Goal: Task Accomplishment & Management: Manage account settings

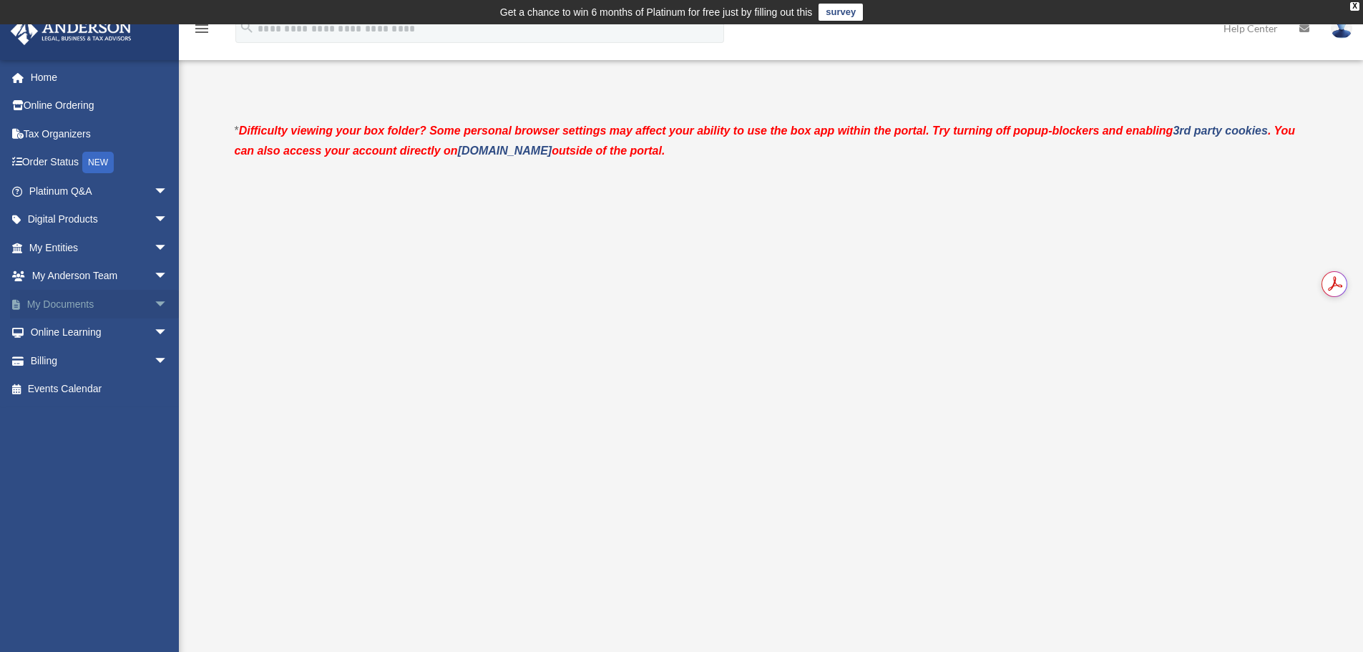
drag, startPoint x: 0, startPoint y: 0, endPoint x: 77, endPoint y: 301, distance: 310.8
click at [77, 301] on link "My Documents arrow_drop_down" at bounding box center [100, 304] width 180 height 29
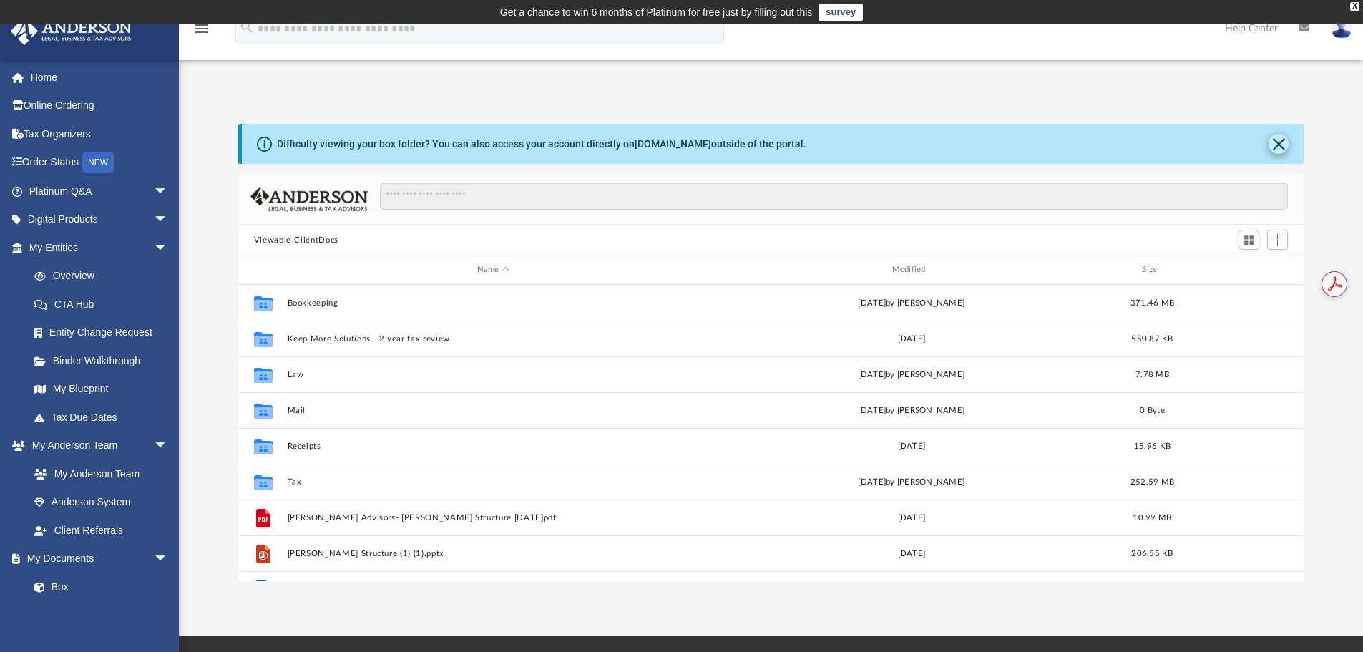
scroll to position [315, 1055]
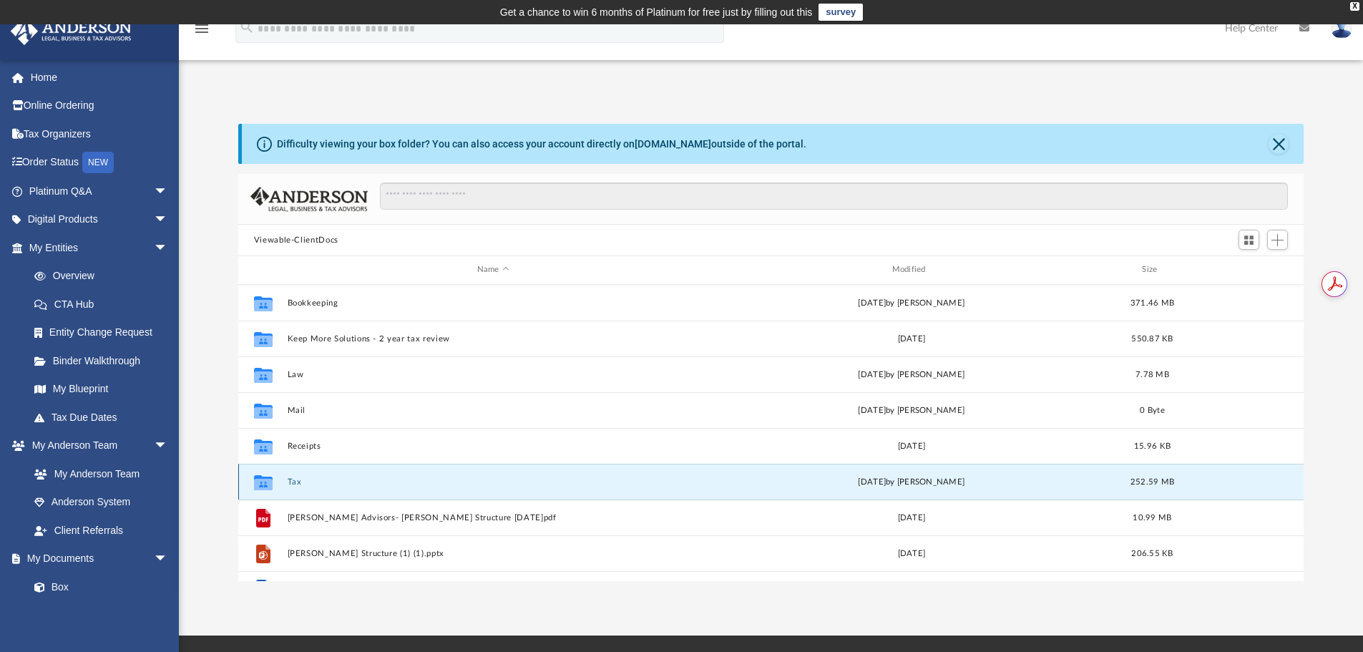
click at [295, 481] on button "Tax" at bounding box center [493, 481] width 412 height 9
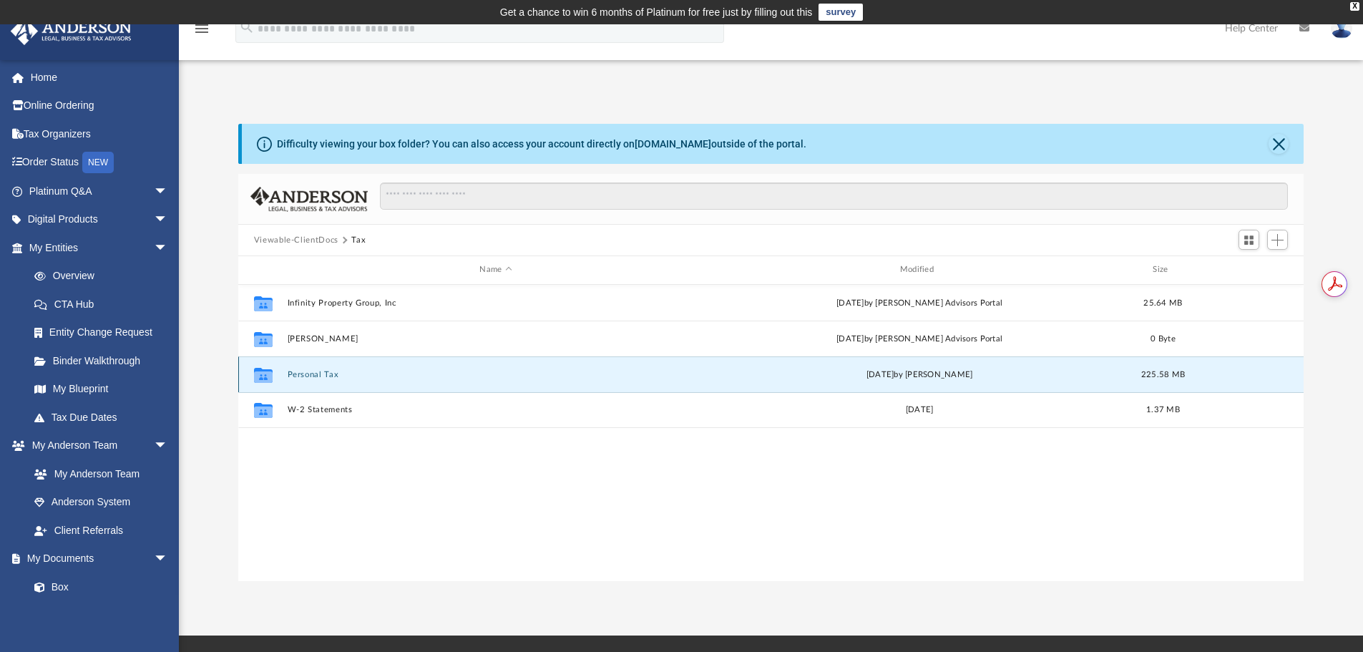
click at [307, 373] on button "Personal Tax" at bounding box center [495, 374] width 417 height 9
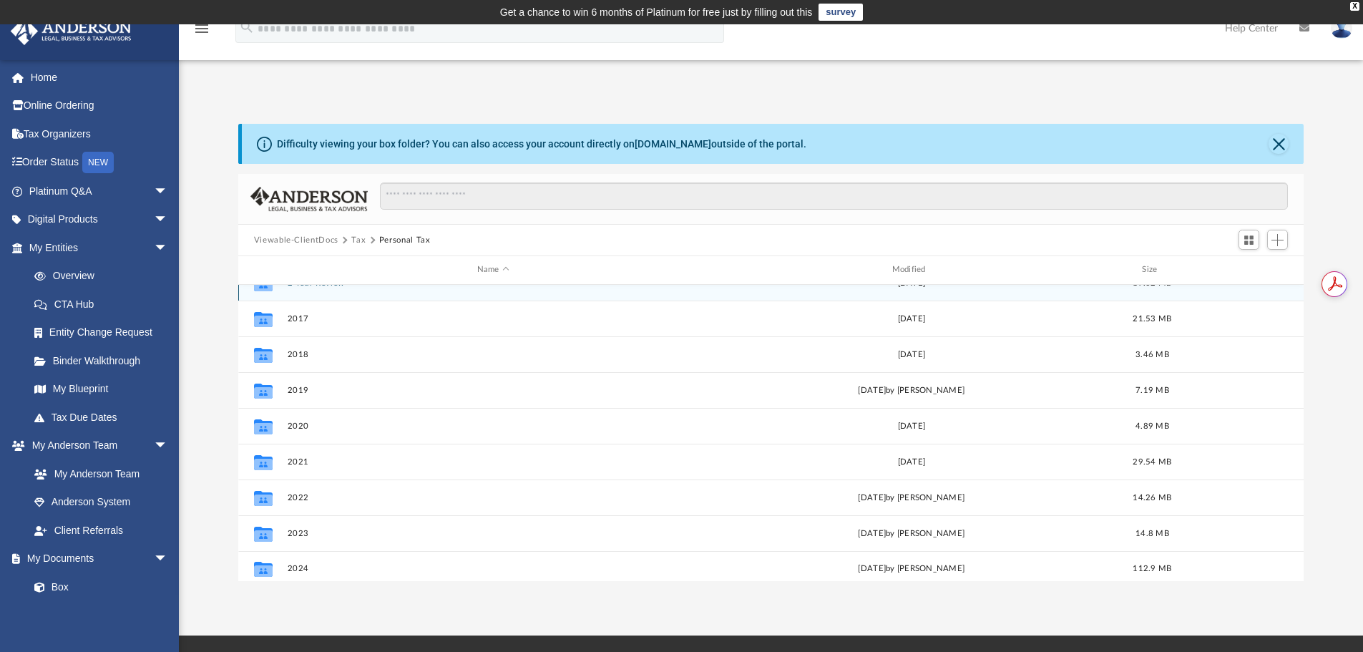
scroll to position [26, 0]
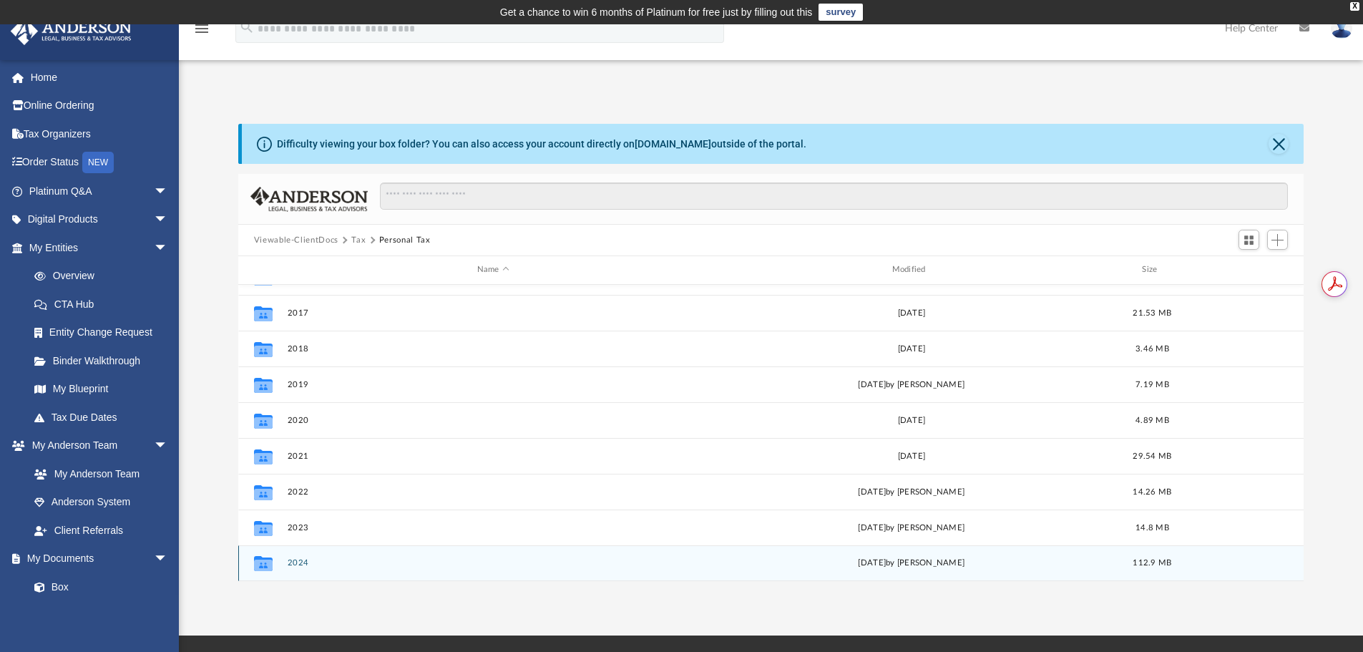
click at [293, 562] on button "2024" at bounding box center [493, 562] width 412 height 9
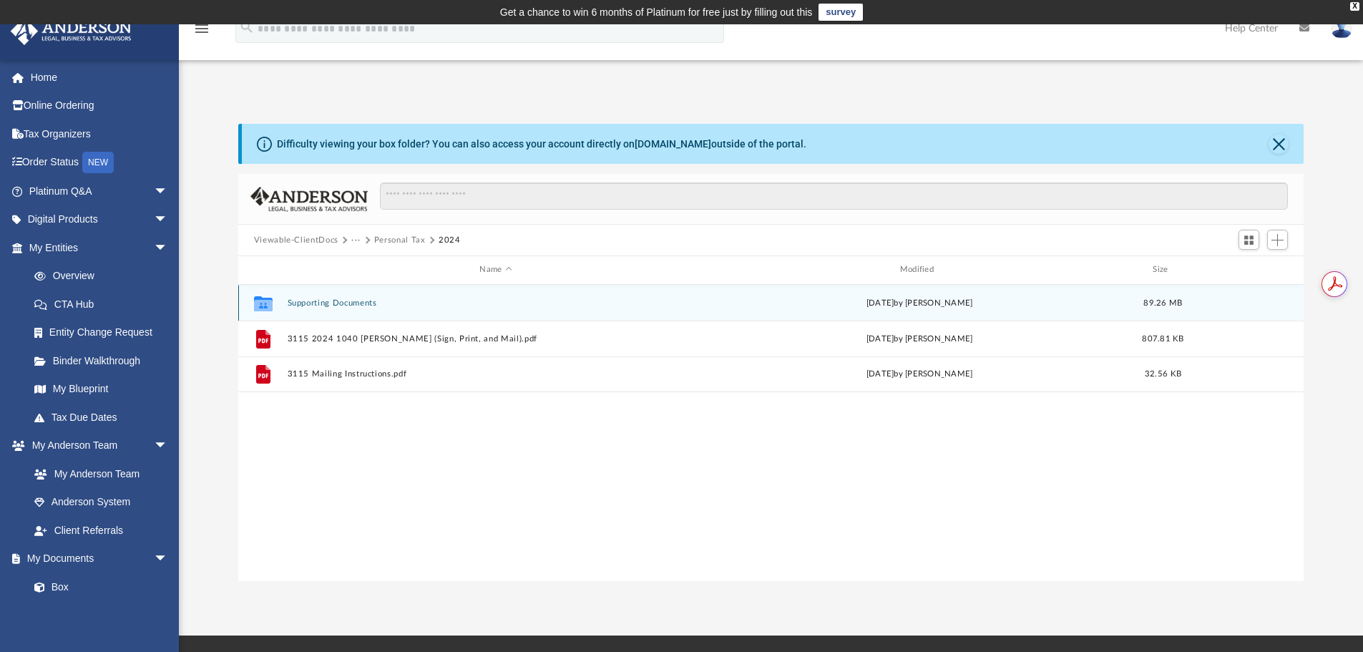
scroll to position [0, 0]
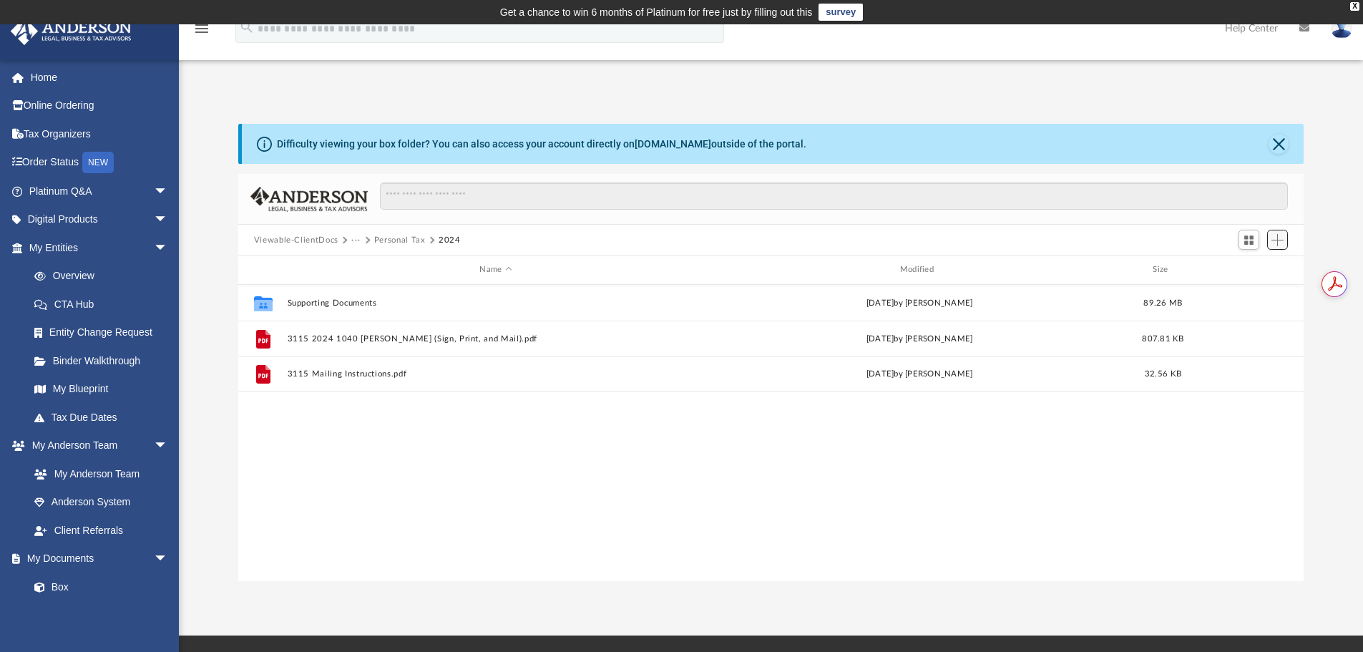
click at [1279, 242] on span "Add" at bounding box center [1277, 240] width 12 height 12
click at [1254, 268] on li "Upload" at bounding box center [1257, 268] width 46 height 15
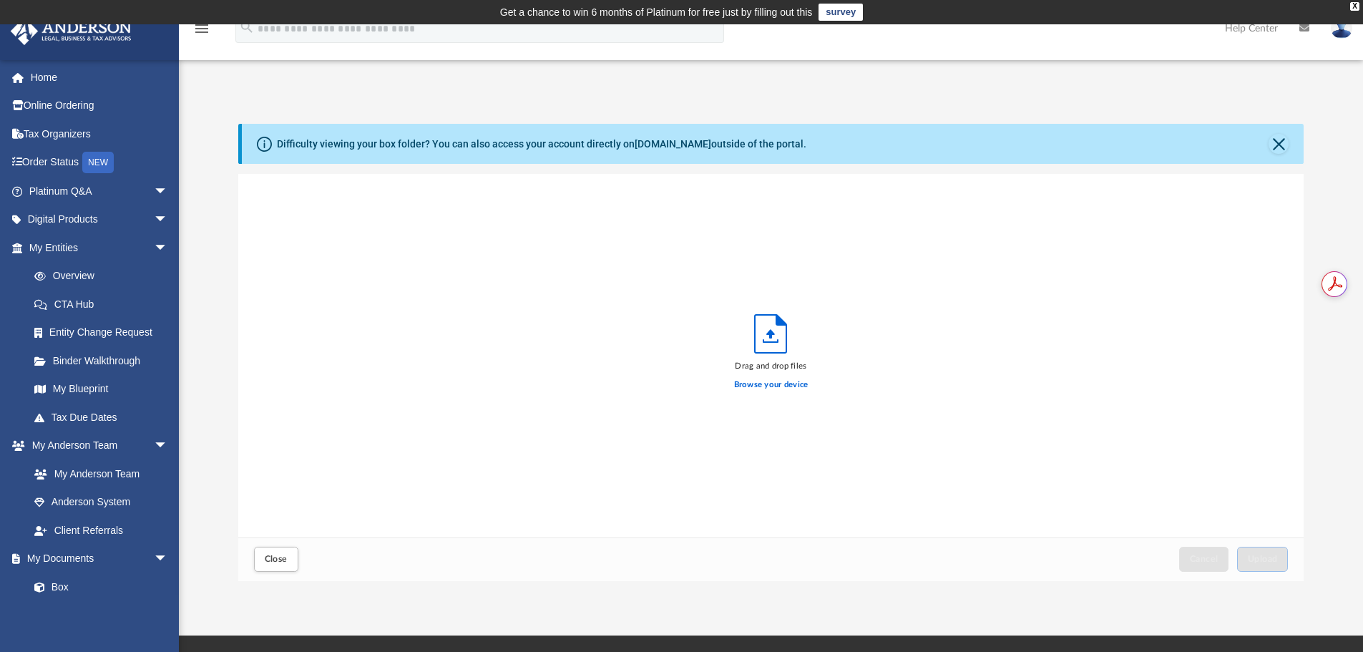
scroll to position [352, 1055]
click at [772, 387] on label "Browse your device" at bounding box center [771, 384] width 74 height 13
click at [0, 0] on input "Browse your device" at bounding box center [0, 0] width 0 height 0
click at [1261, 552] on button "Upload" at bounding box center [1263, 559] width 52 height 25
click at [276, 554] on span "Close" at bounding box center [276, 558] width 23 height 9
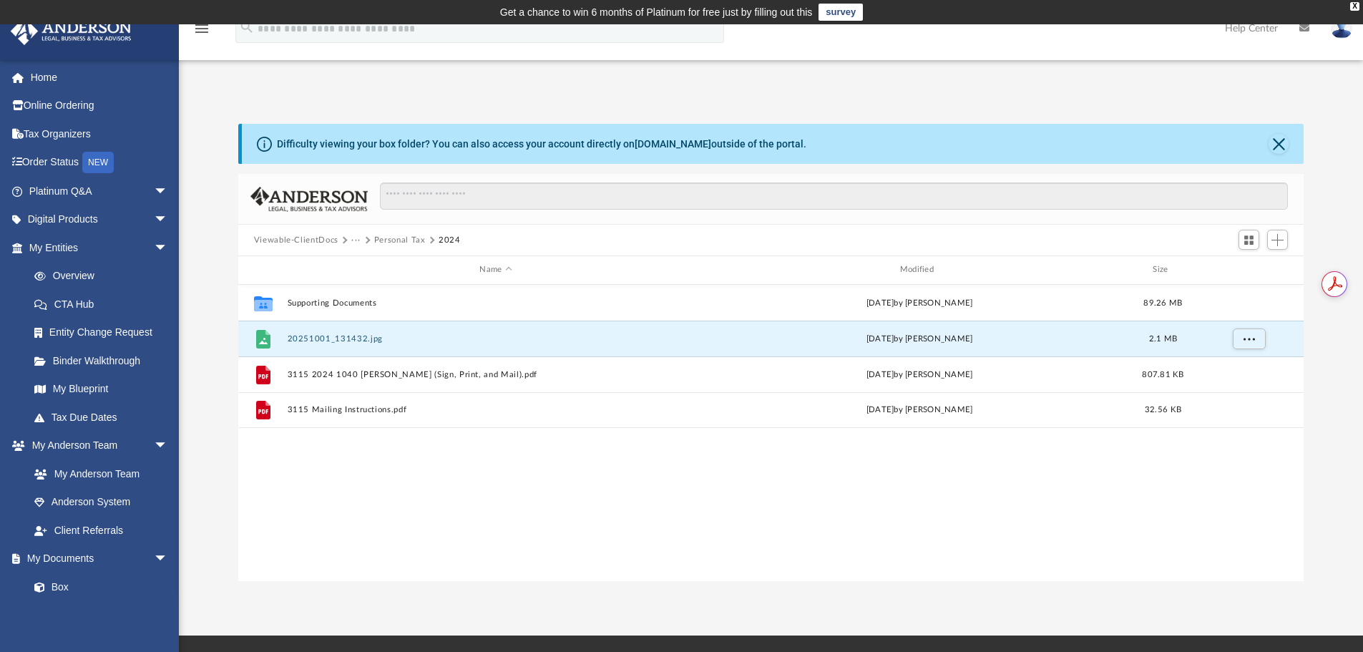
click at [391, 240] on button "Personal Tax" at bounding box center [400, 240] width 52 height 13
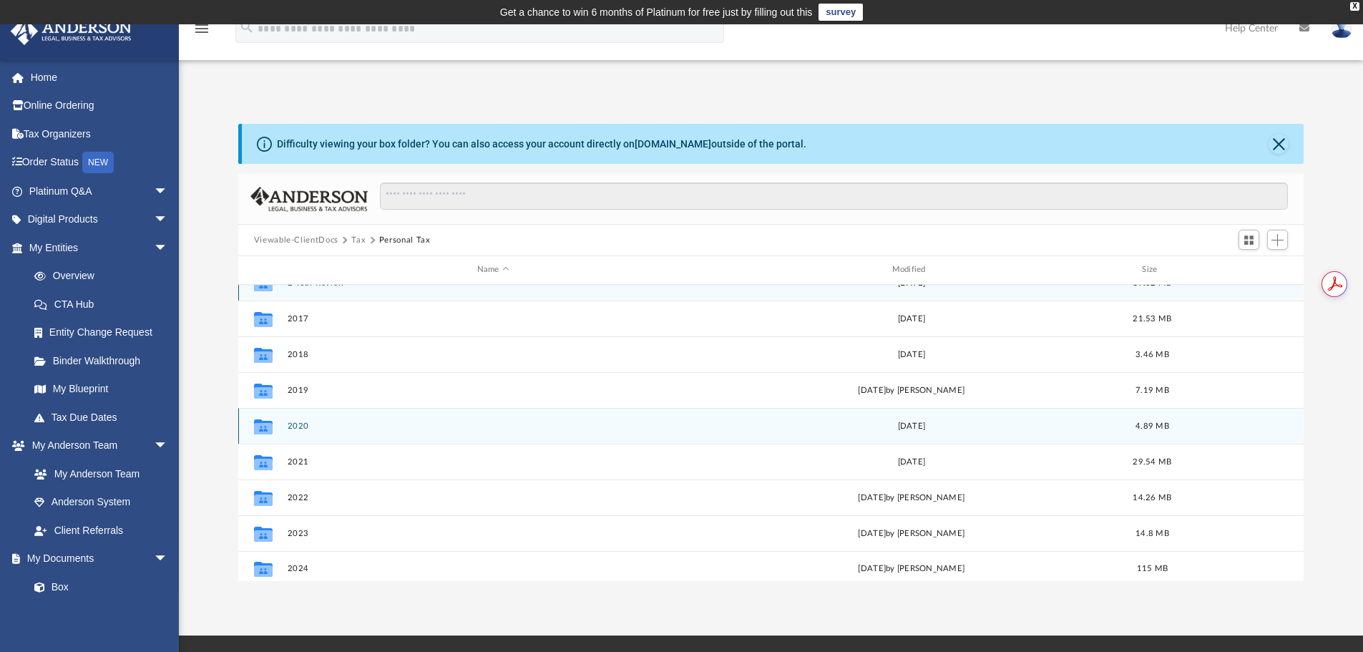
scroll to position [26, 0]
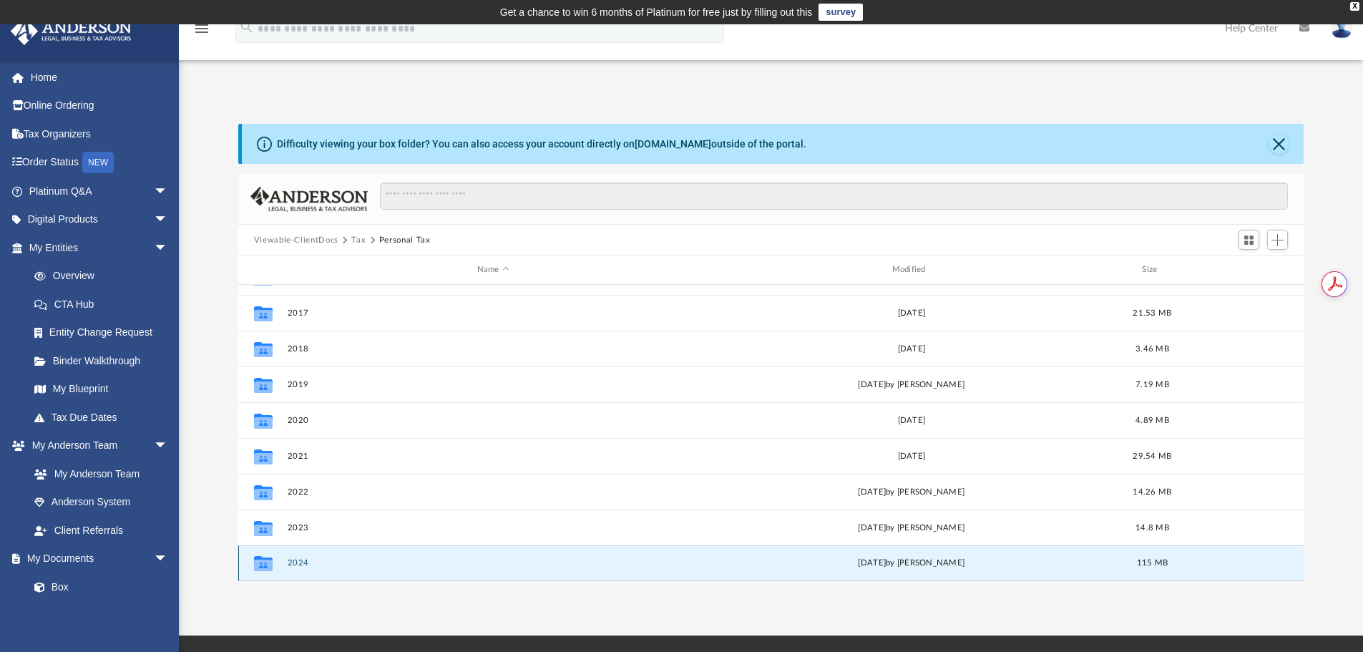
click at [303, 564] on button "2024" at bounding box center [493, 562] width 412 height 9
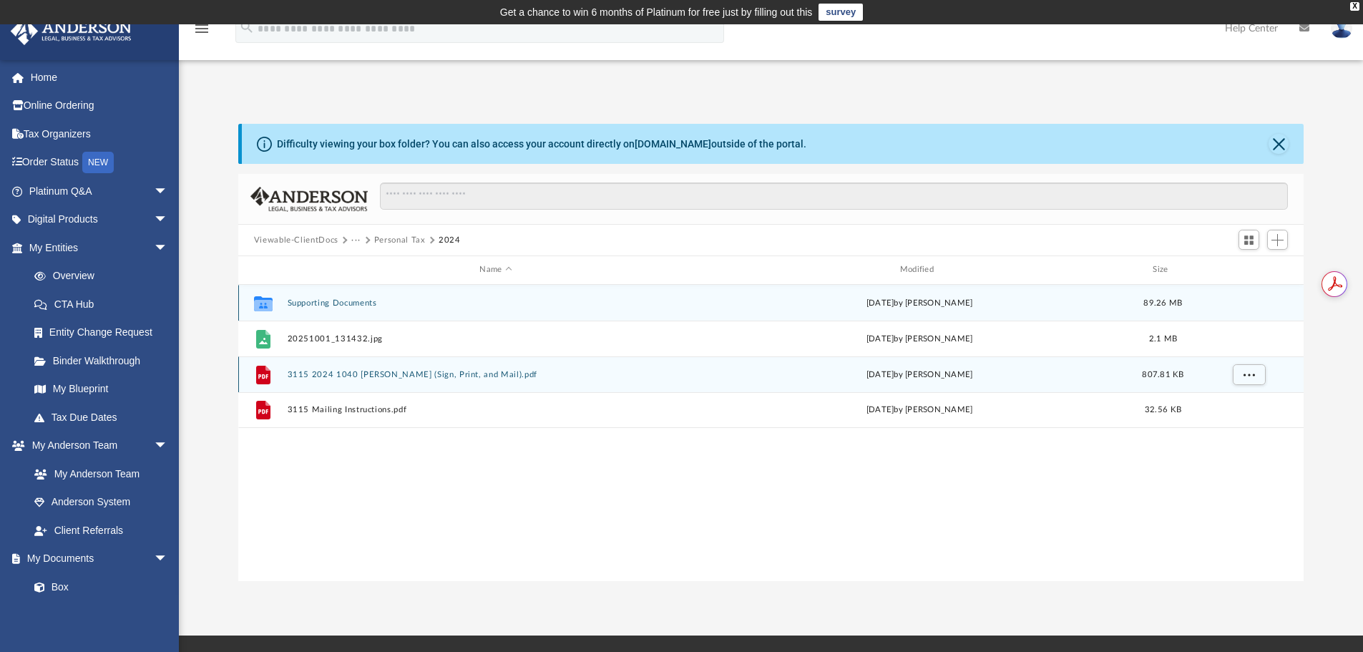
scroll to position [0, 0]
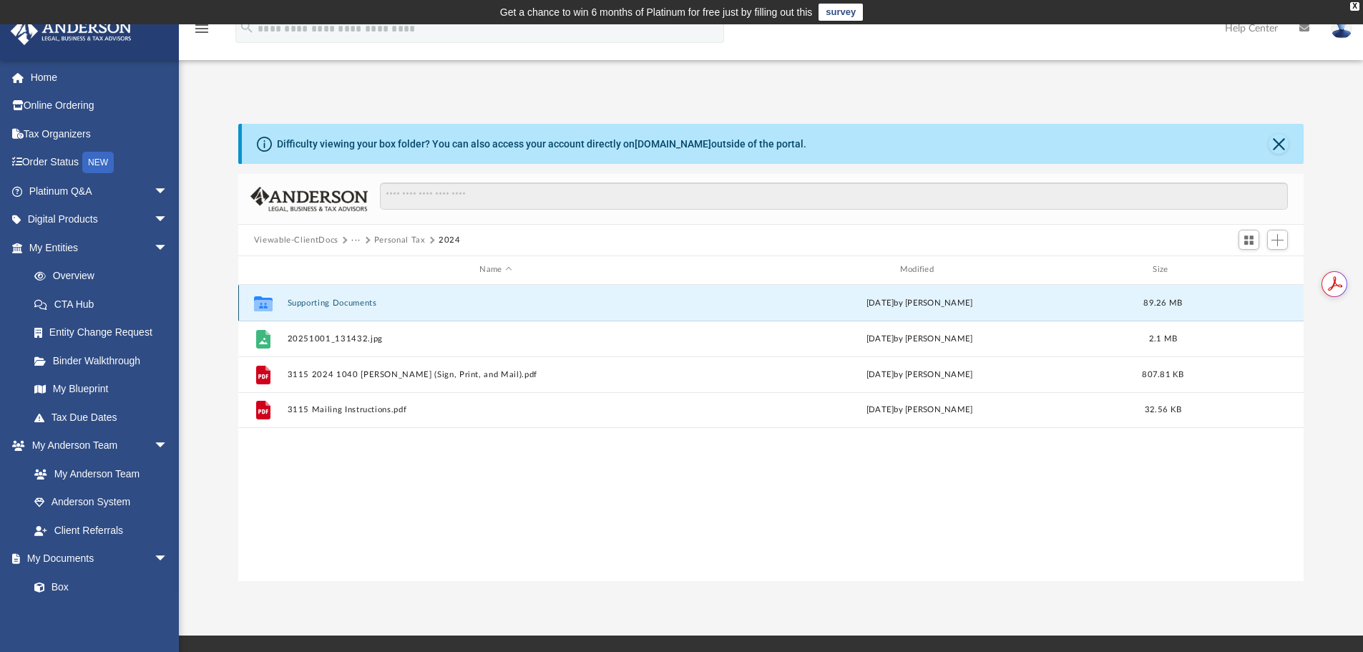
click at [311, 301] on button "Supporting Documents" at bounding box center [495, 302] width 417 height 9
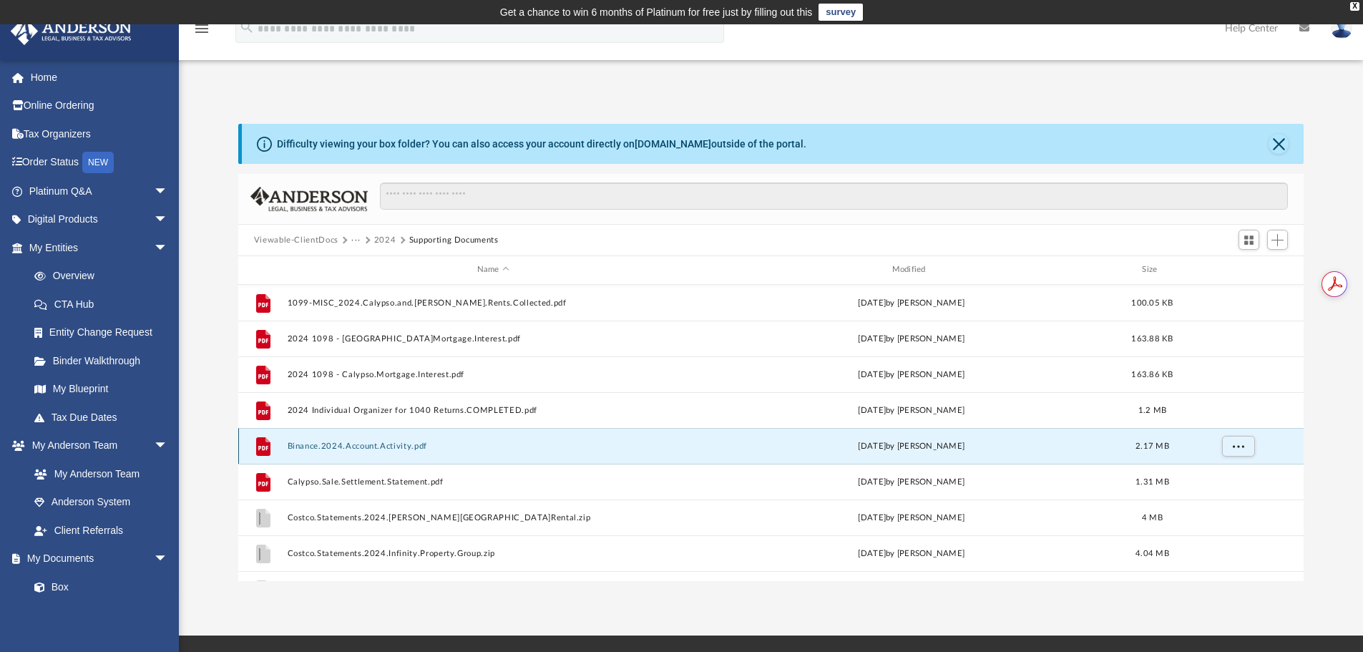
click at [354, 445] on button "Binance.2024.Account.Activity.pdf" at bounding box center [493, 445] width 412 height 9
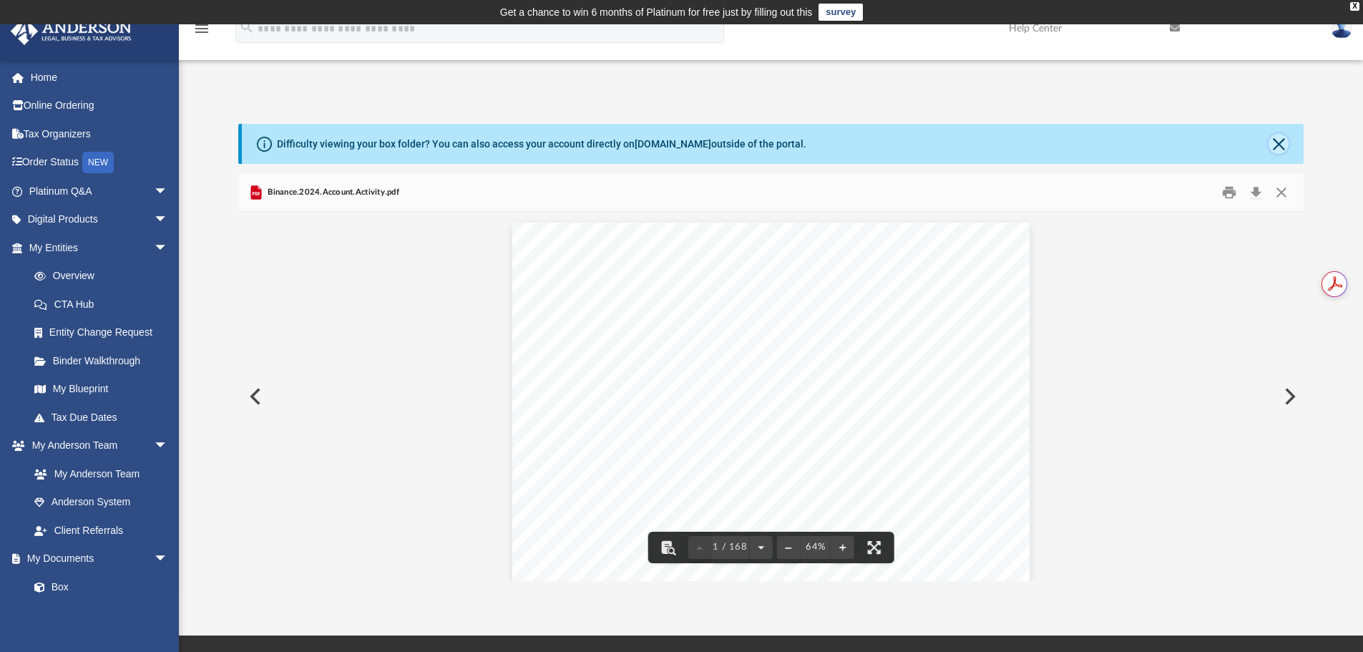
click at [1275, 140] on button "Close" at bounding box center [1278, 144] width 20 height 20
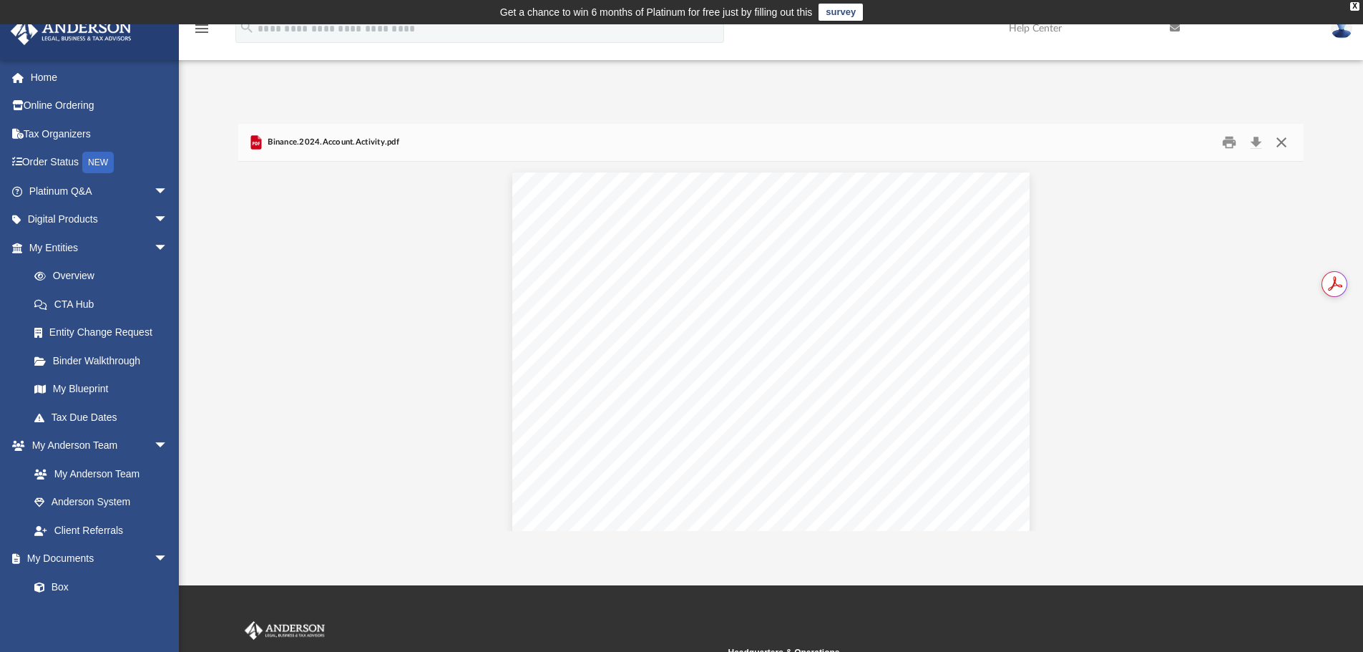
click at [1278, 141] on button "Close" at bounding box center [1281, 143] width 26 height 22
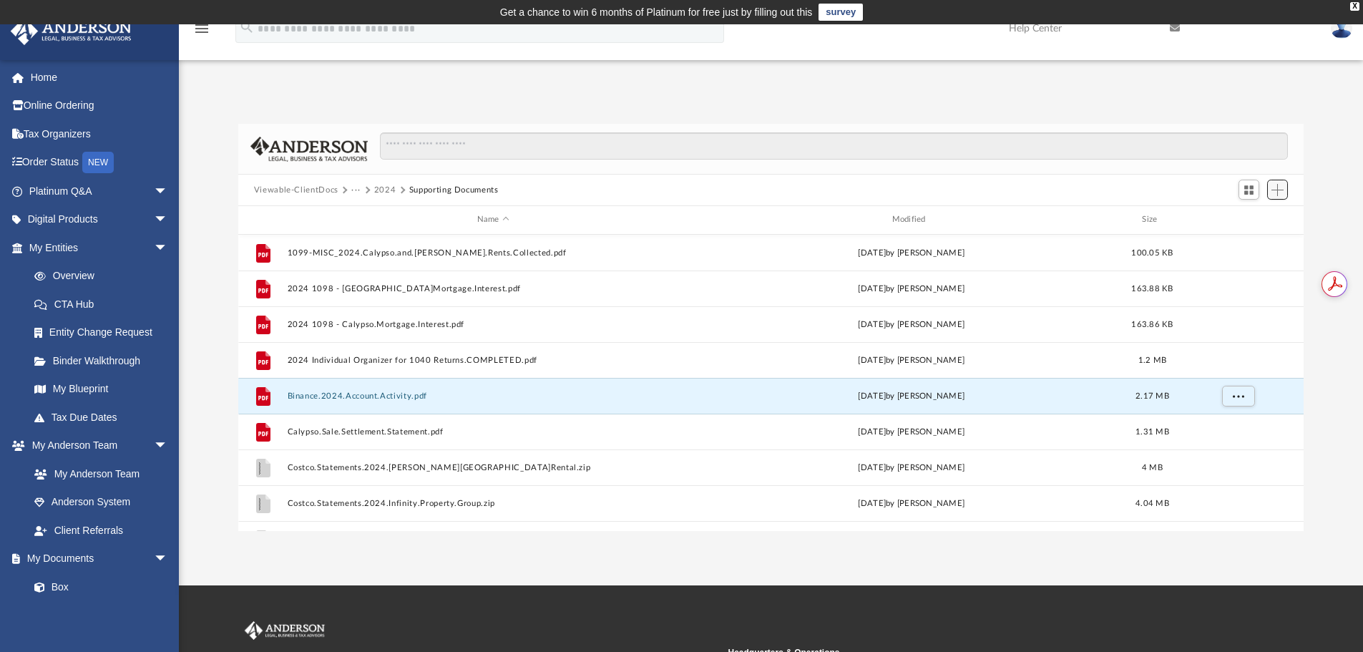
click at [1278, 189] on span "Add" at bounding box center [1277, 190] width 12 height 12
click at [1250, 217] on li "Upload" at bounding box center [1257, 218] width 46 height 15
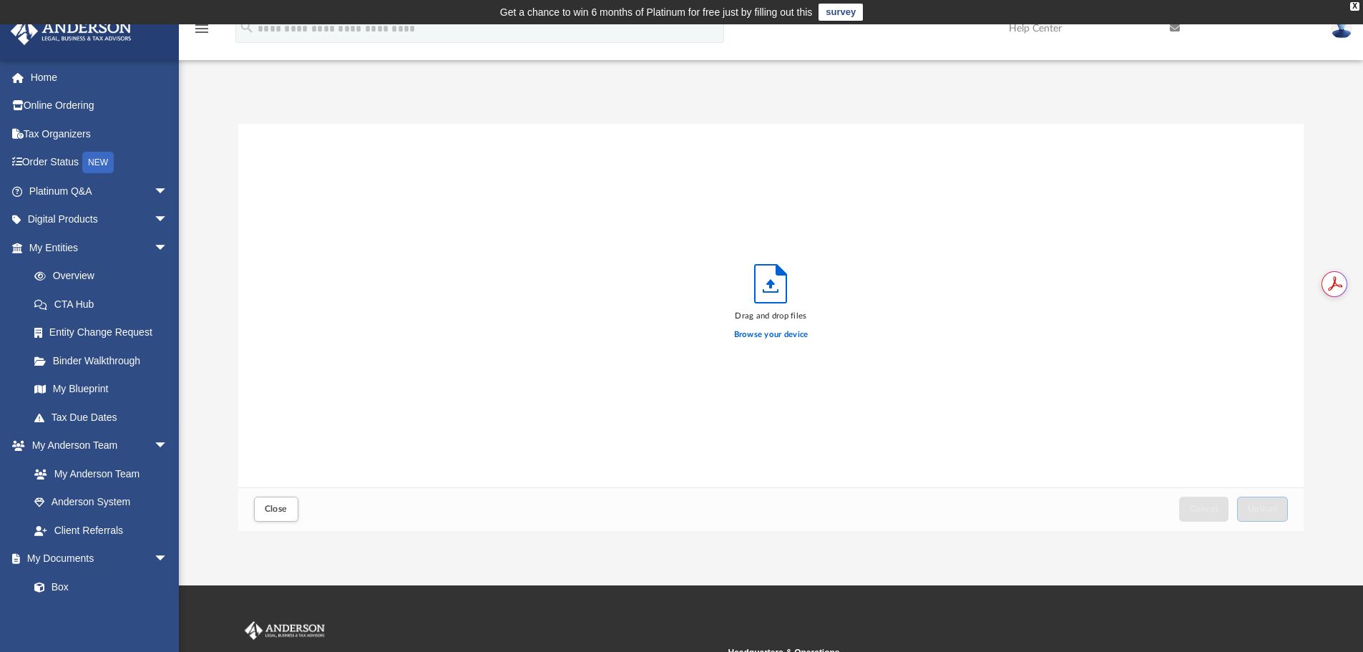
scroll to position [352, 1055]
click at [760, 332] on label "Browse your device" at bounding box center [771, 334] width 74 height 13
click at [0, 0] on input "Browse your device" at bounding box center [0, 0] width 0 height 0
click at [1253, 504] on button "Upload" at bounding box center [1263, 508] width 52 height 25
click at [276, 512] on span "Close" at bounding box center [276, 508] width 23 height 9
